Goal: Use online tool/utility: Utilize a website feature to perform a specific function

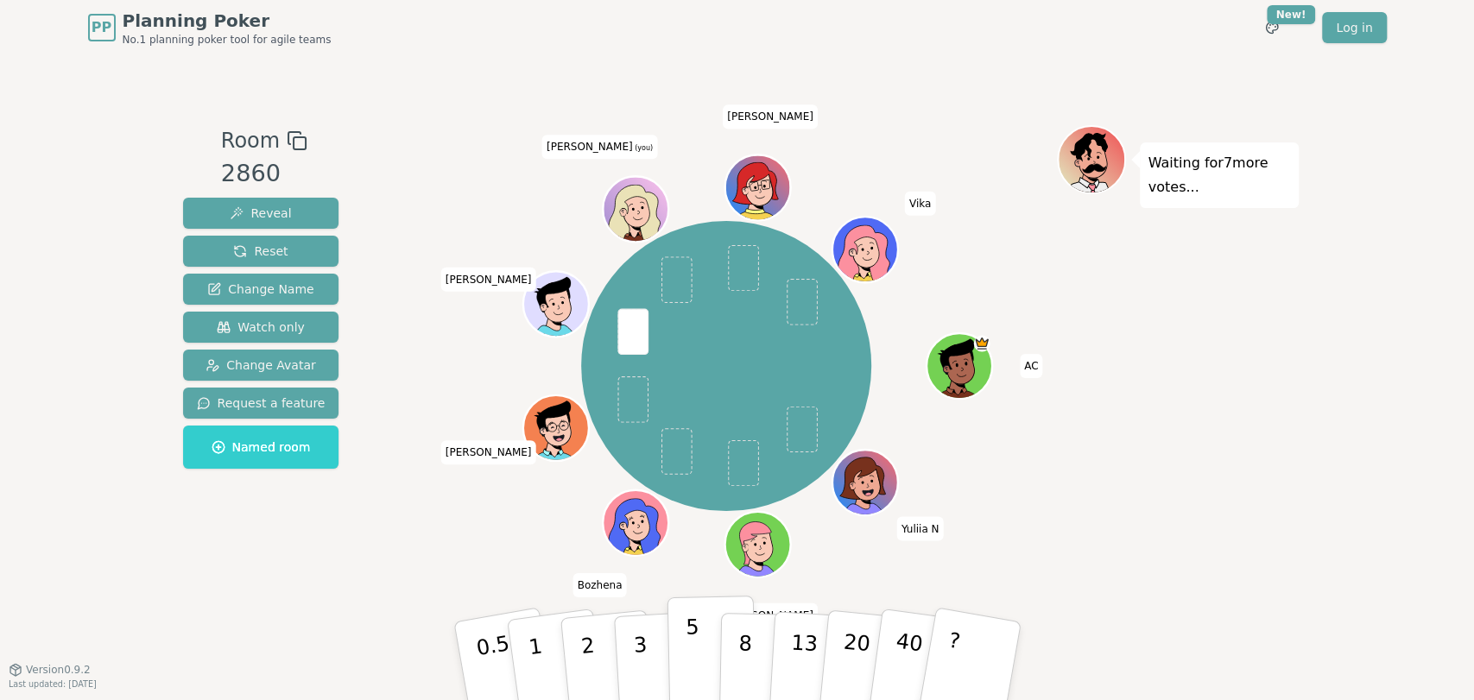
click at [687, 665] on p "5" at bounding box center [692, 661] width 15 height 93
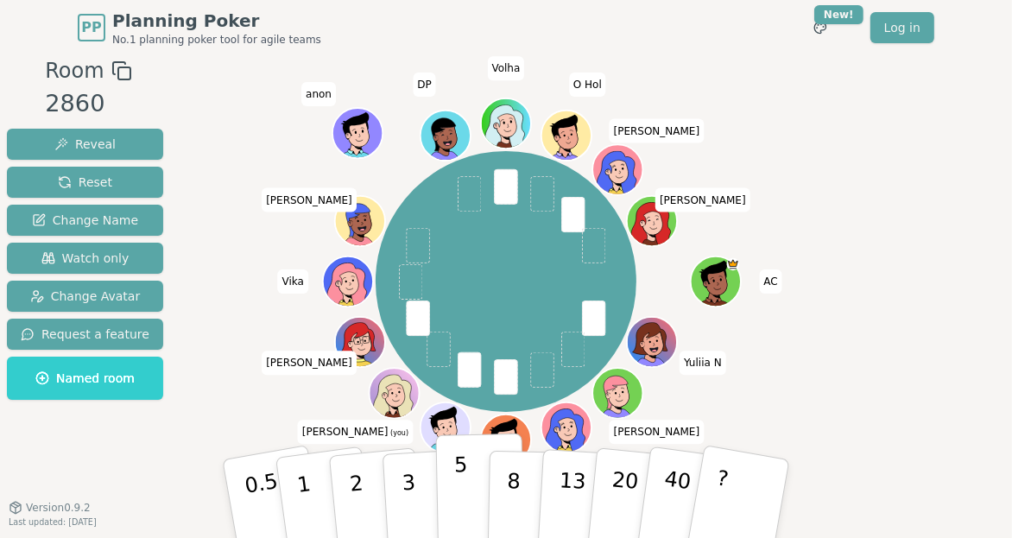
click at [452, 499] on button "5" at bounding box center [480, 498] width 89 height 131
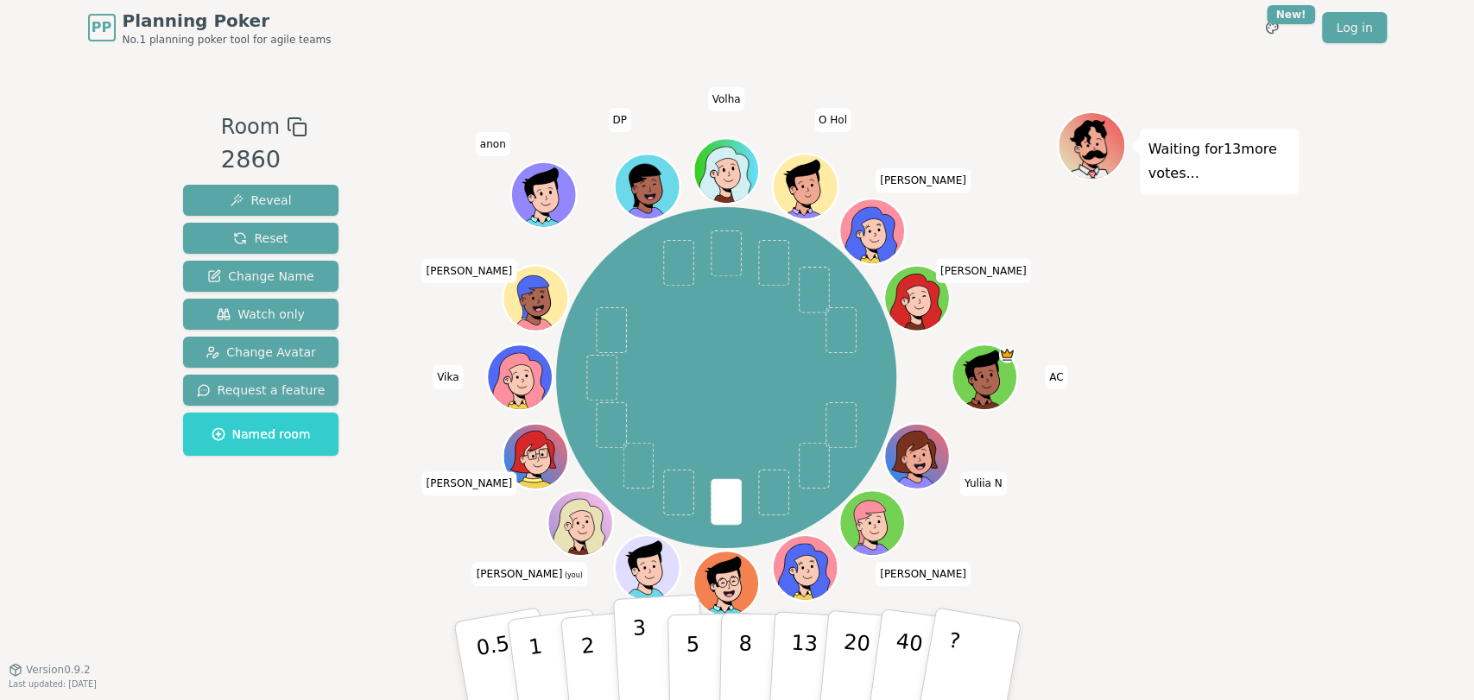
click at [643, 663] on p "3" at bounding box center [640, 663] width 19 height 94
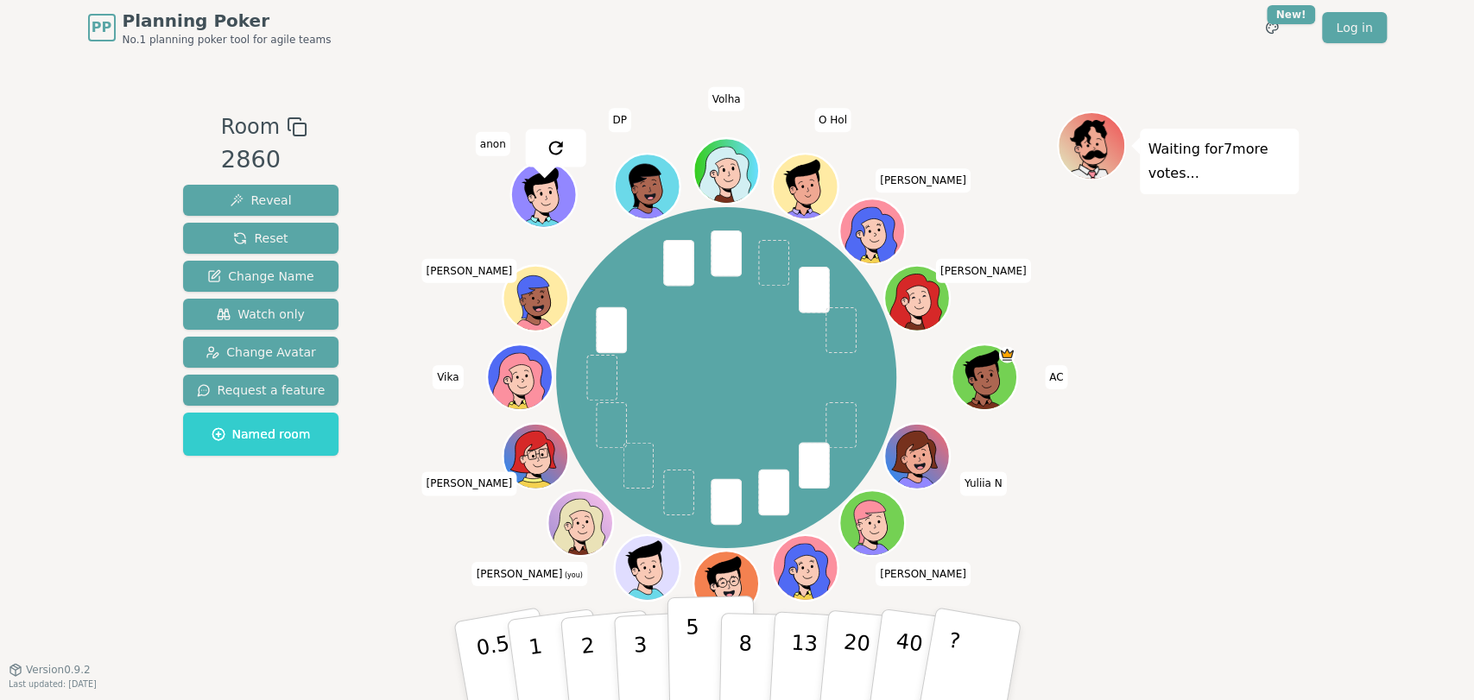
click at [688, 651] on p "5" at bounding box center [692, 661] width 15 height 93
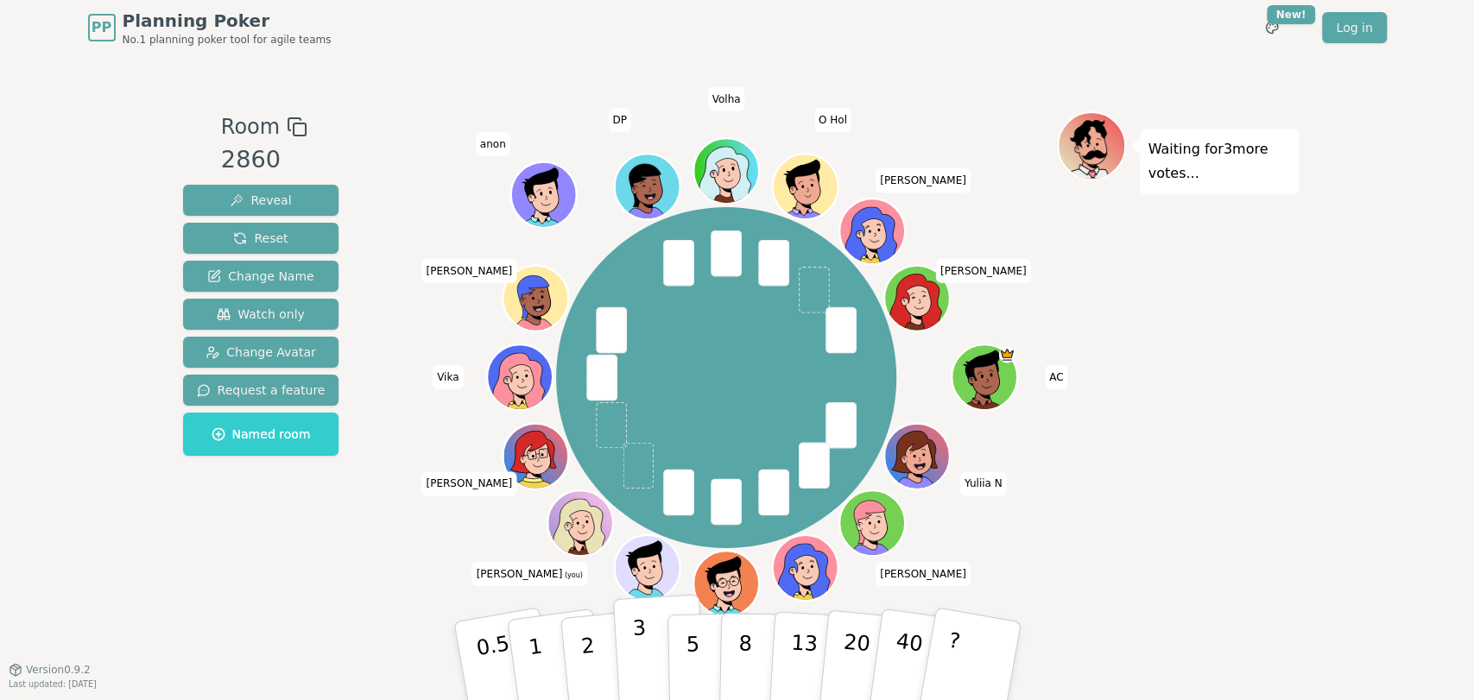
click at [663, 665] on button "3" at bounding box center [659, 661] width 94 height 135
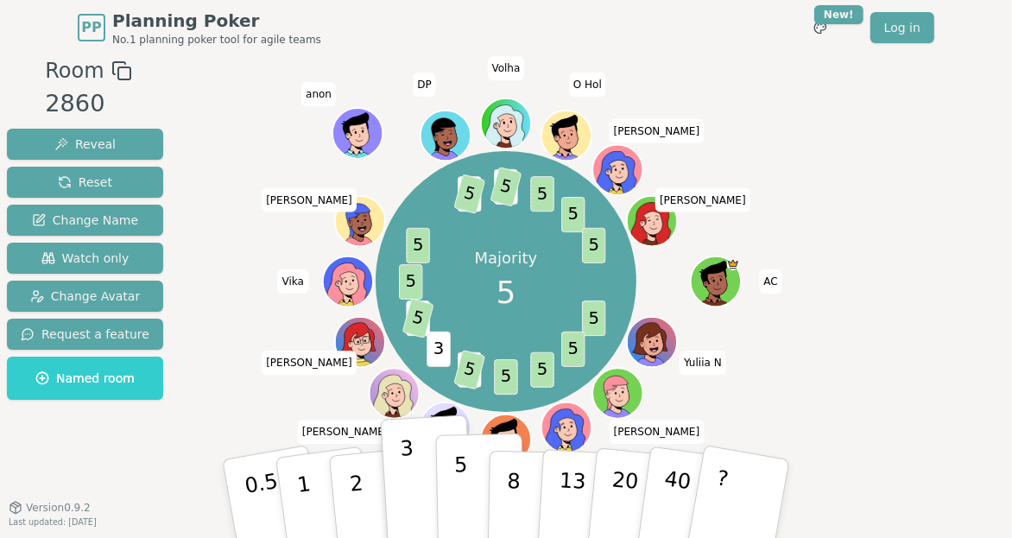
click at [451, 494] on button "5" at bounding box center [480, 498] width 89 height 131
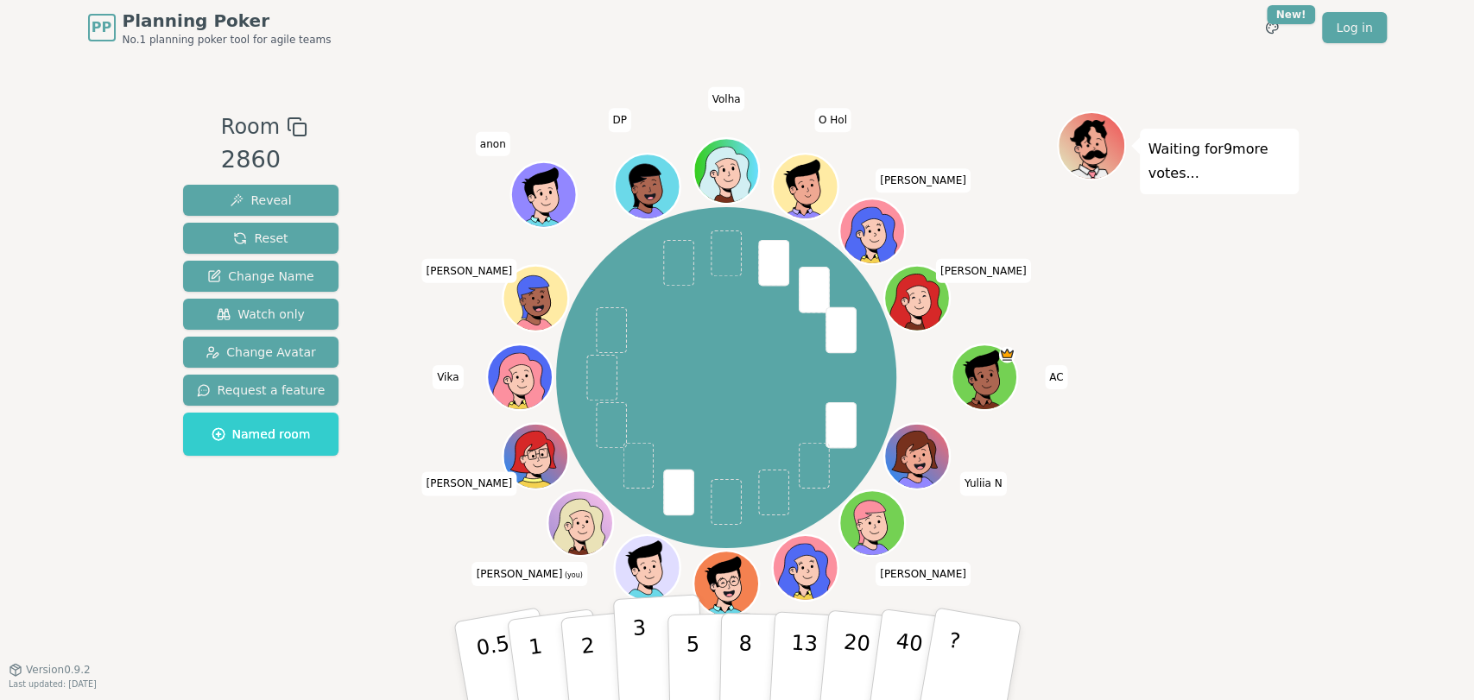
click at [640, 679] on p "3" at bounding box center [640, 663] width 19 height 94
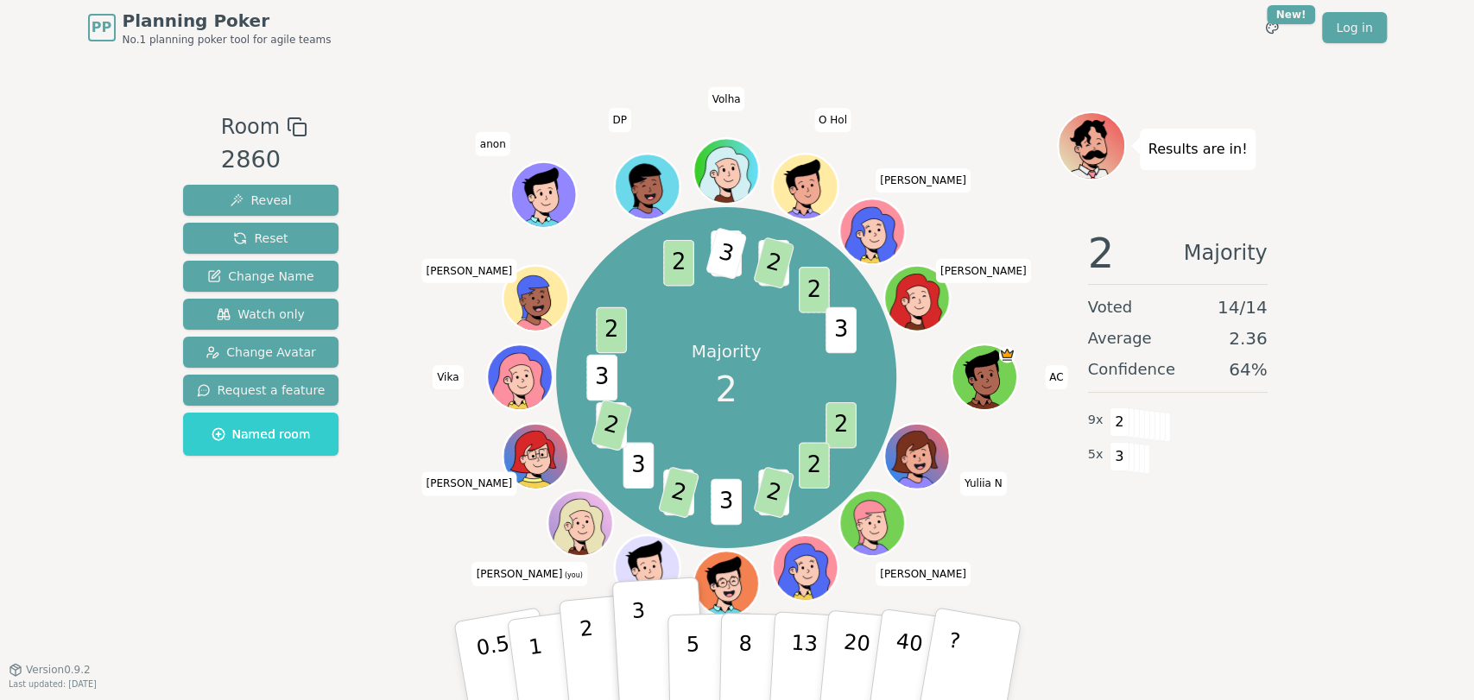
click at [580, 667] on button "2" at bounding box center [607, 661] width 98 height 137
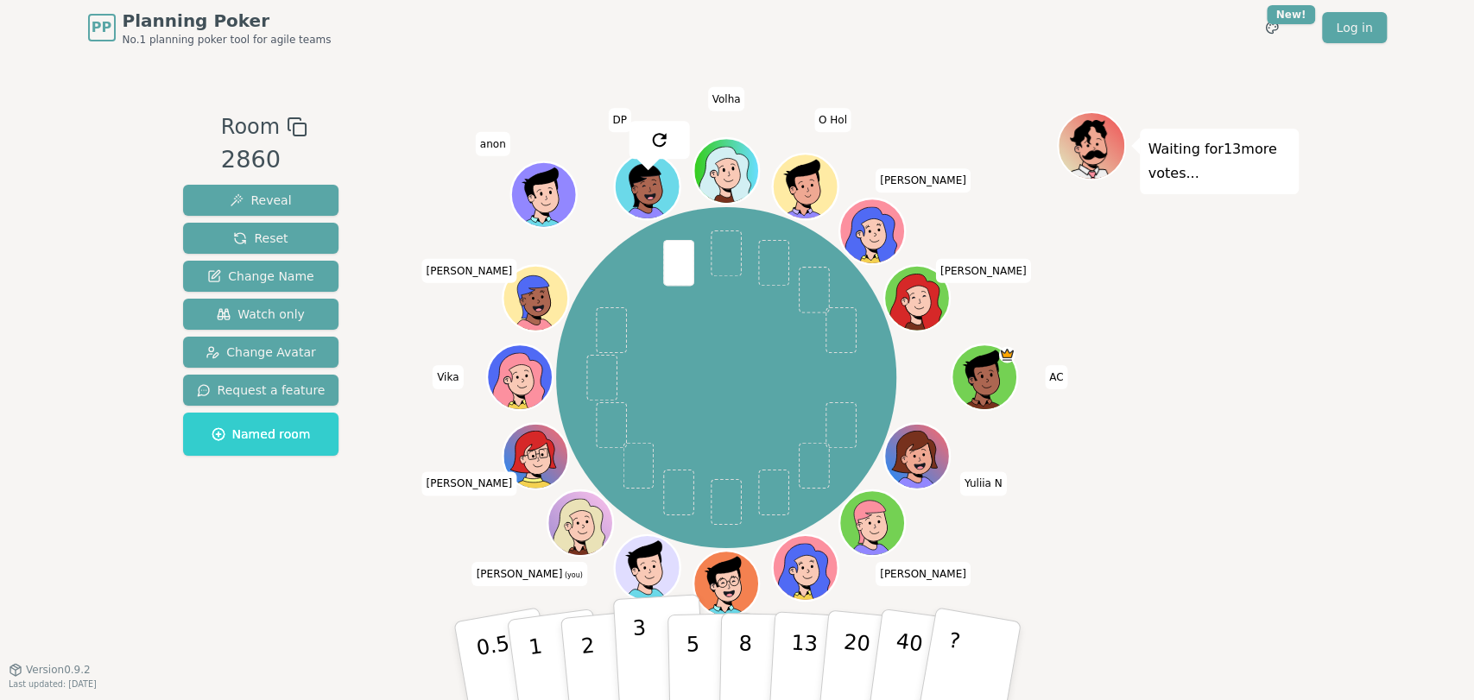
click at [635, 668] on p "3" at bounding box center [640, 663] width 19 height 94
